Goal: Task Accomplishment & Management: Use online tool/utility

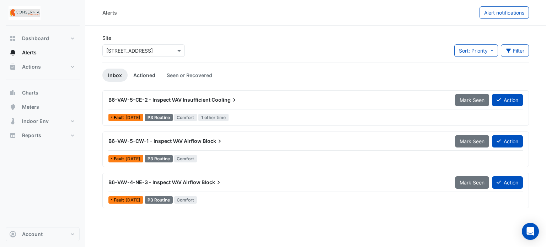
click at [151, 77] on link "Actioned" at bounding box center [144, 75] width 33 height 13
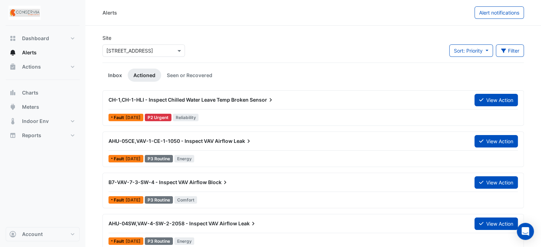
click at [120, 73] on link "Inbox" at bounding box center [114, 75] width 25 height 13
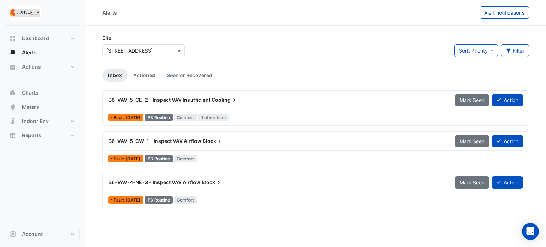
click at [143, 68] on app-alert-tickets "Site Select a Site × [STREET_ADDRESS] Sort: Priority Priority Updated Filter Ti…" at bounding box center [315, 120] width 427 height 173
click at [159, 76] on link "Actioned" at bounding box center [144, 75] width 33 height 13
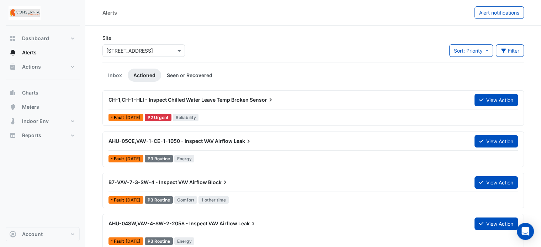
drag, startPoint x: 215, startPoint y: 73, endPoint x: 181, endPoint y: 77, distance: 33.6
click at [214, 73] on link "Seen or Recovered" at bounding box center [189, 75] width 57 height 13
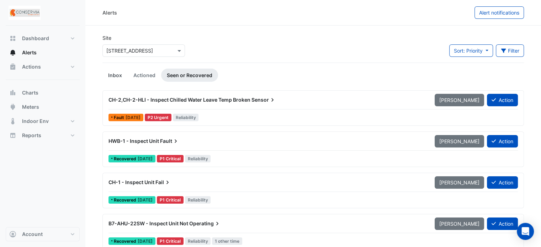
click at [112, 70] on link "Inbox" at bounding box center [114, 75] width 25 height 13
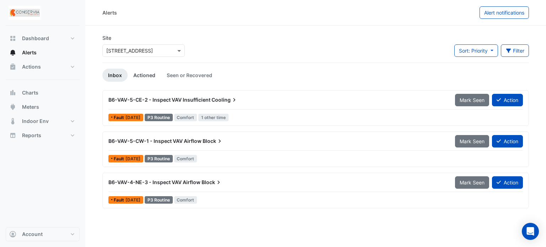
click at [146, 74] on link "Actioned" at bounding box center [144, 75] width 33 height 13
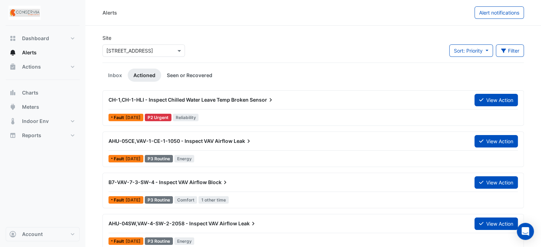
click at [183, 75] on link "Seen or Recovered" at bounding box center [189, 75] width 57 height 13
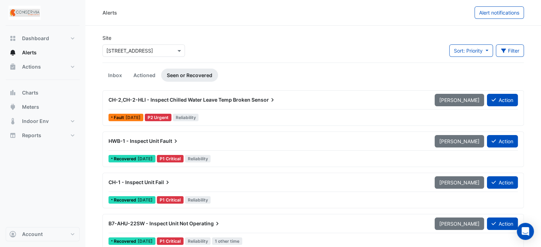
click at [119, 77] on link "Inbox" at bounding box center [114, 75] width 25 height 13
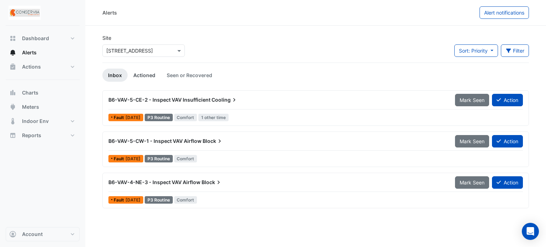
click at [145, 77] on link "Actioned" at bounding box center [144, 75] width 33 height 13
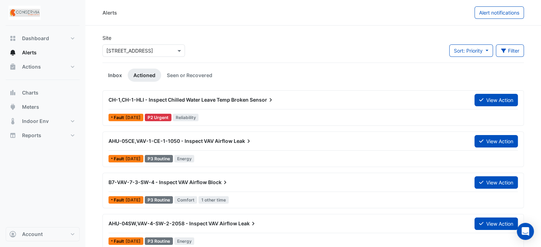
click at [123, 76] on link "Inbox" at bounding box center [114, 75] width 25 height 13
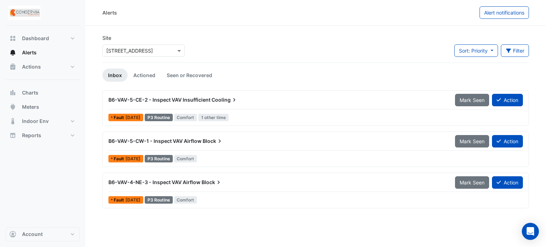
click at [189, 181] on span "B6-VAV-4-NE-3 - Inspect VAV Airflow" at bounding box center [154, 182] width 92 height 6
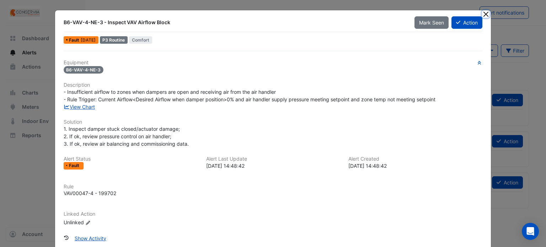
click at [484, 12] on button "Close" at bounding box center [485, 13] width 7 height 7
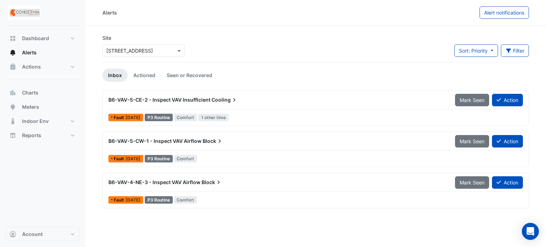
click at [308, 179] on div "B6-VAV-4-NE-3 - Inspect VAV Airflow Block" at bounding box center [277, 182] width 338 height 7
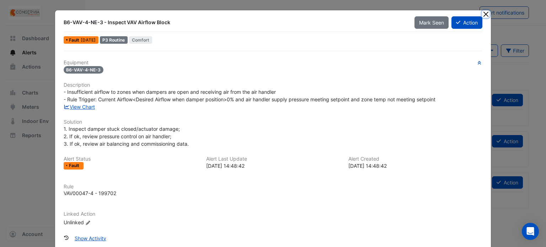
click at [483, 13] on button "Close" at bounding box center [485, 13] width 7 height 7
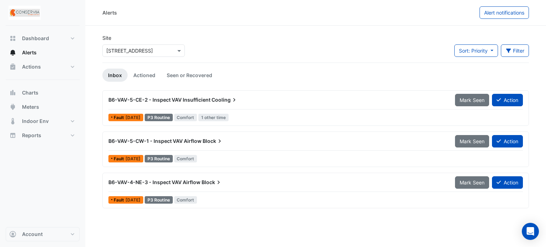
click at [436, 222] on div "Alerts Alert notifications Site Select a Site × [STREET_ADDRESS] Sort: Priority…" at bounding box center [315, 123] width 461 height 247
